Goal: Find specific page/section: Find specific page/section

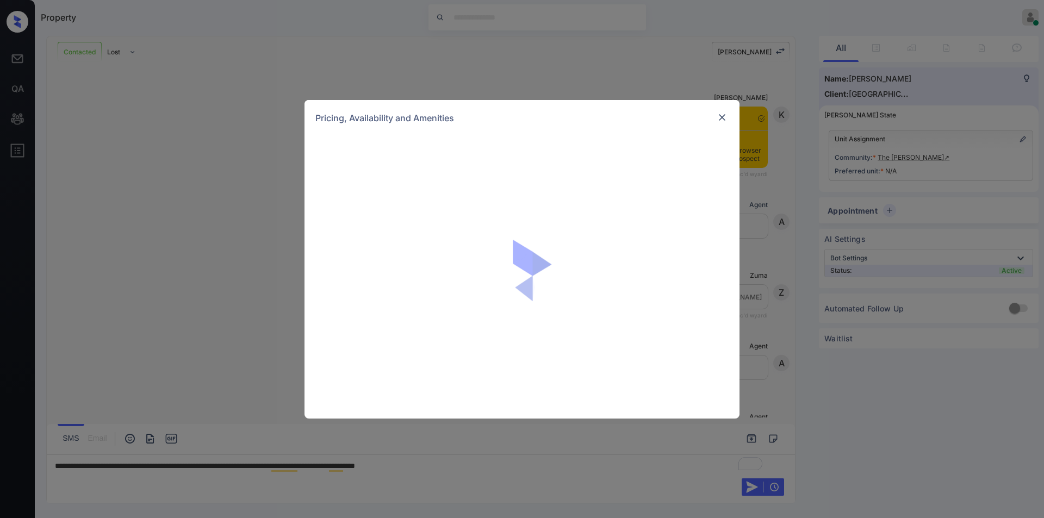
scroll to position [1178, 0]
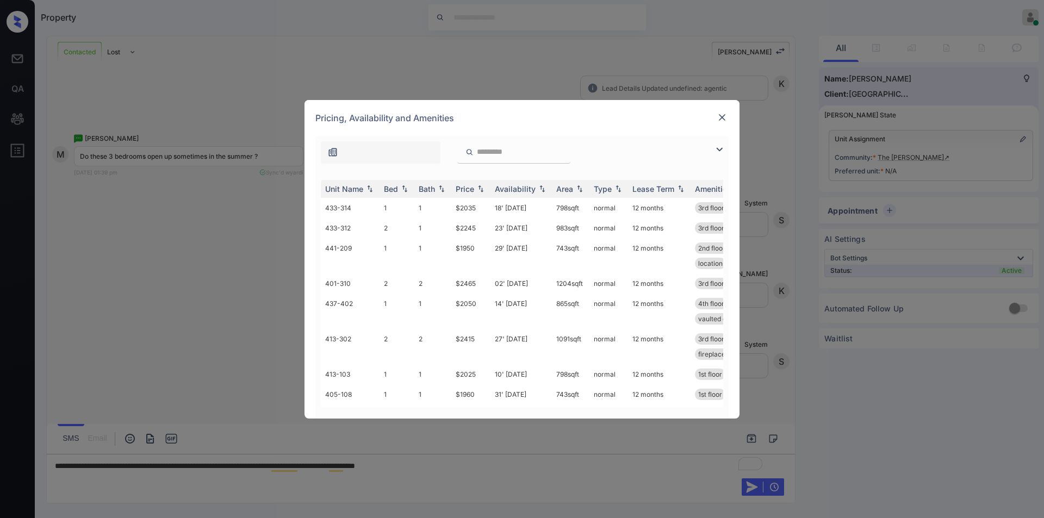
click at [718, 145] on img at bounding box center [719, 149] width 13 height 13
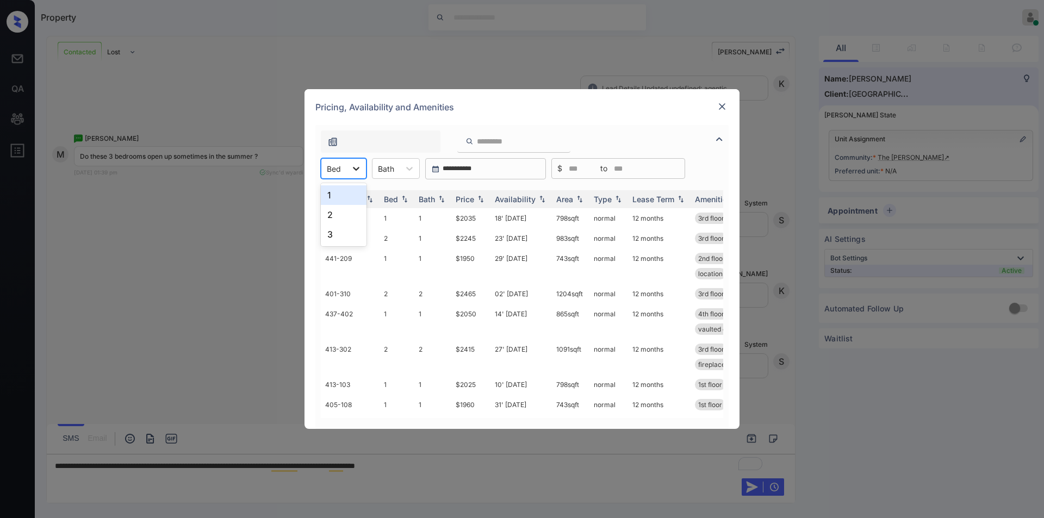
click at [346, 170] on div at bounding box center [356, 169] width 20 height 20
click at [731, 109] on div "Pricing, Availability and Amenities" at bounding box center [522, 107] width 435 height 36
drag, startPoint x: 704, startPoint y: 104, endPoint x: 713, endPoint y: 104, distance: 8.2
click at [705, 104] on div "Pricing, Availability and Amenities" at bounding box center [522, 107] width 435 height 36
click at [721, 104] on img at bounding box center [722, 106] width 11 height 11
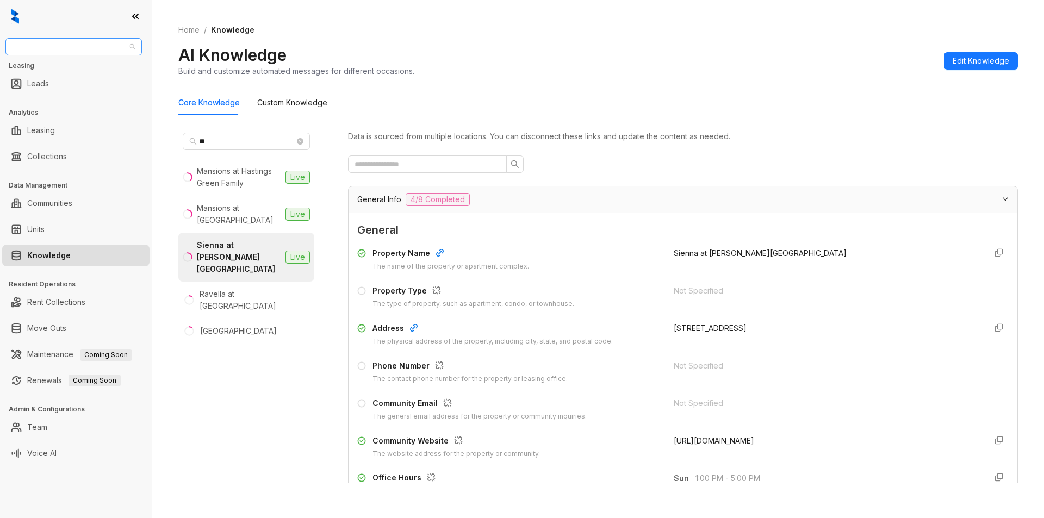
click at [111, 44] on span "United Apartment Group" at bounding box center [73, 47] width 123 height 16
type input "*****"
click at [70, 66] on div "[GEOGRAPHIC_DATA]" at bounding box center [73, 69] width 119 height 12
